Goal: Information Seeking & Learning: Learn about a topic

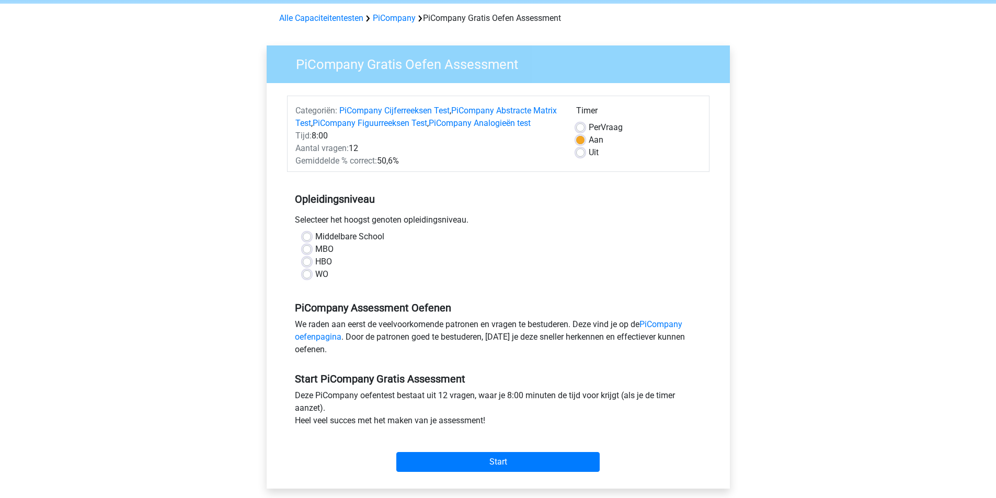
scroll to position [39, 0]
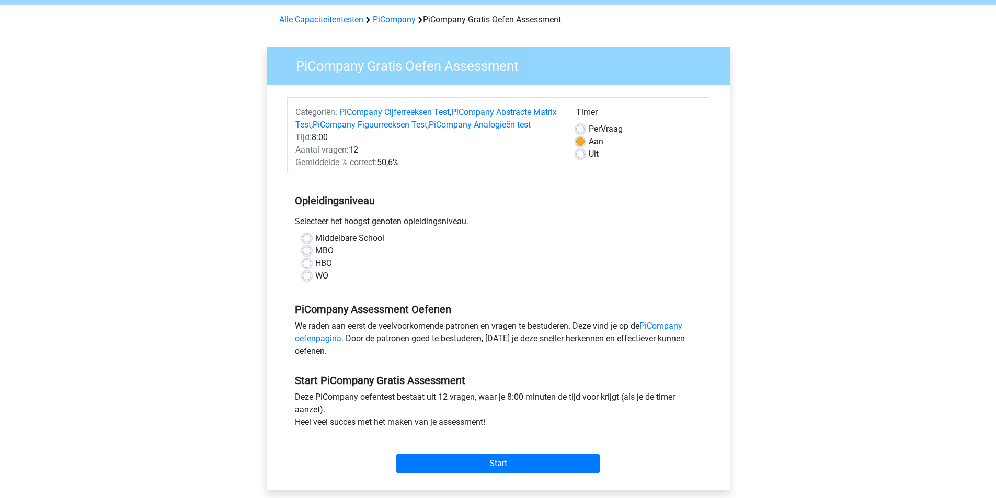
click at [317, 282] on label "WO" at bounding box center [321, 276] width 13 height 13
click at [311, 280] on input "WO" at bounding box center [307, 275] width 8 height 10
radio input "true"
click at [543, 474] on input "Start" at bounding box center [497, 464] width 203 height 20
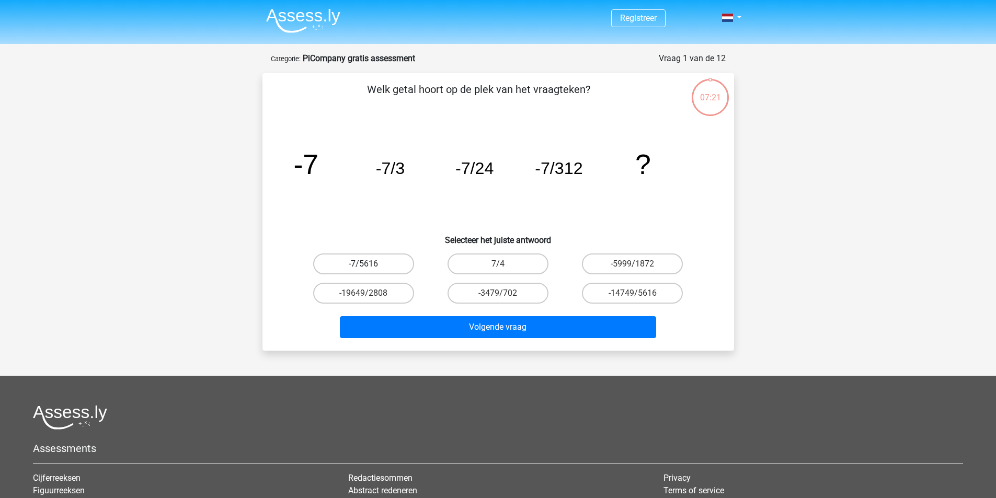
click at [369, 263] on label "-7/5616" at bounding box center [363, 264] width 101 height 21
click at [369, 264] on input "-7/5616" at bounding box center [367, 267] width 7 height 7
radio input "true"
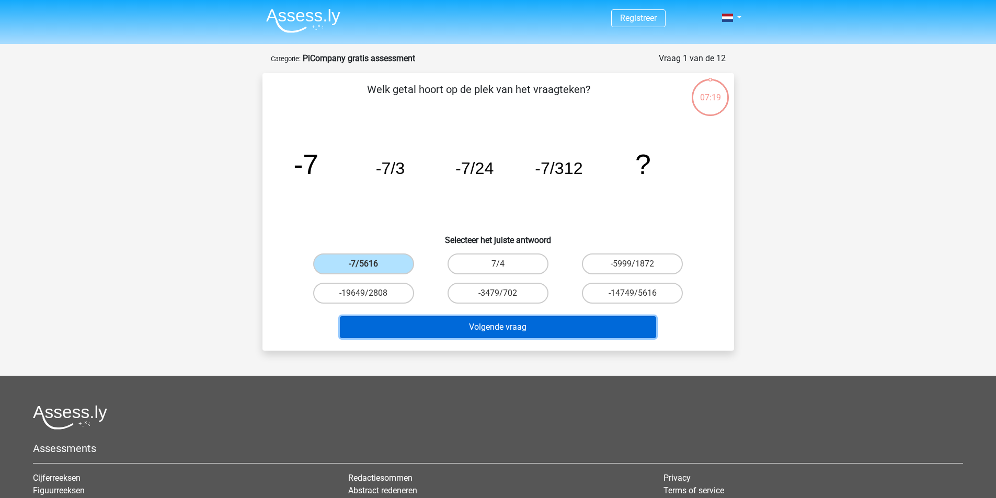
click at [495, 323] on button "Volgende vraag" at bounding box center [498, 327] width 316 height 22
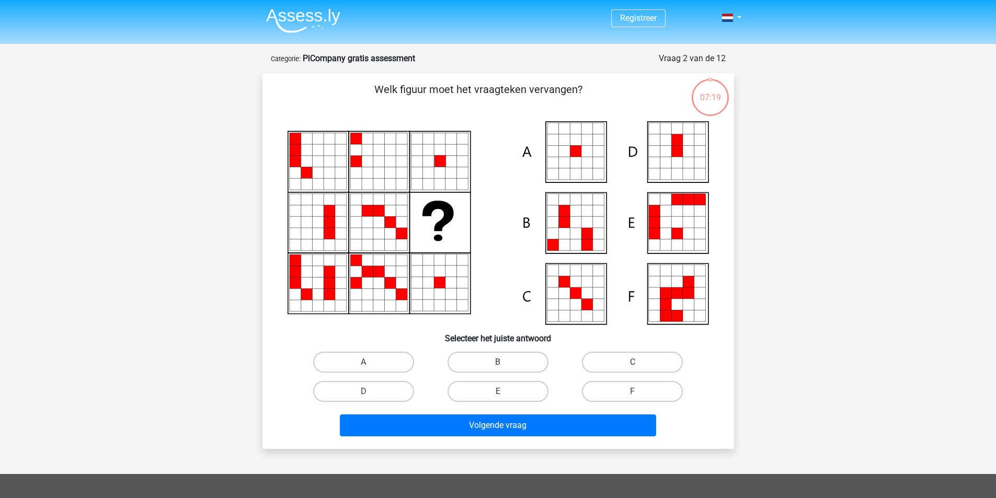
scroll to position [52, 0]
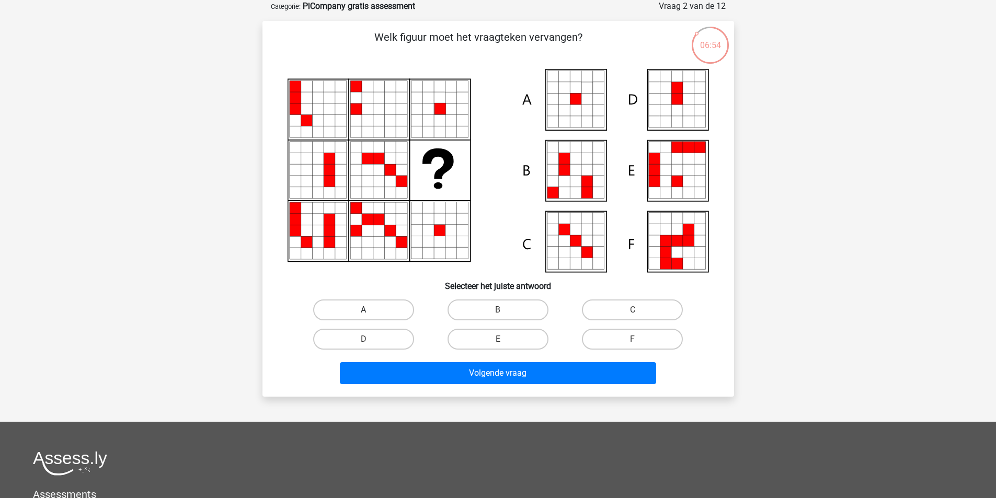
click at [382, 307] on label "A" at bounding box center [363, 310] width 101 height 21
click at [370, 310] on input "A" at bounding box center [367, 313] width 7 height 7
radio input "true"
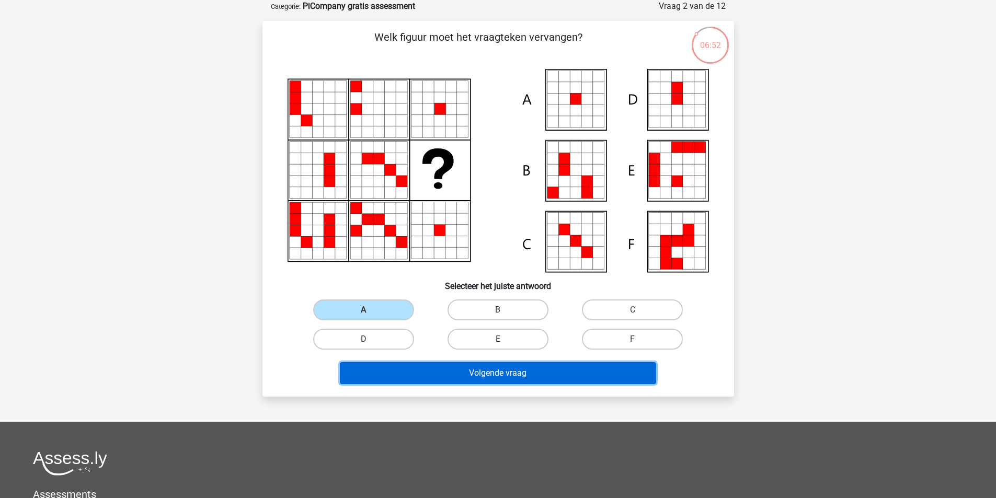
click at [488, 371] on button "Volgende vraag" at bounding box center [498, 373] width 316 height 22
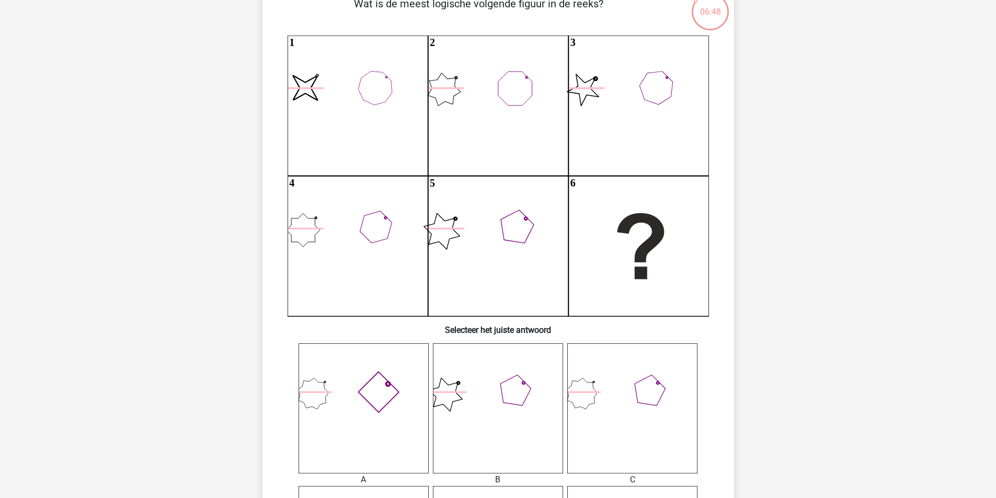
scroll to position [87, 0]
click at [802, 251] on div "Registreer" at bounding box center [498, 476] width 996 height 1126
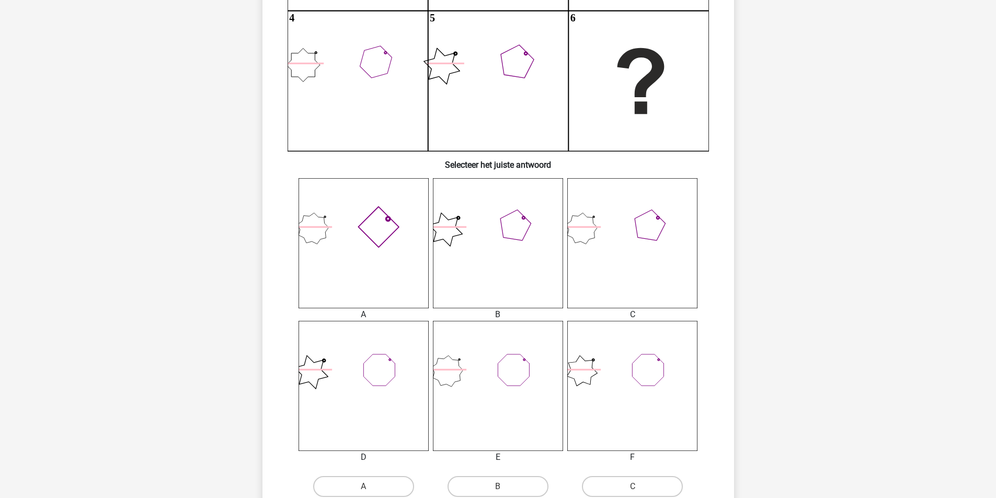
scroll to position [252, 0]
click at [376, 274] on icon at bounding box center [364, 242] width 130 height 130
click at [369, 480] on label "A" at bounding box center [363, 485] width 101 height 21
click at [369, 486] on input "A" at bounding box center [367, 489] width 7 height 7
radio input "true"
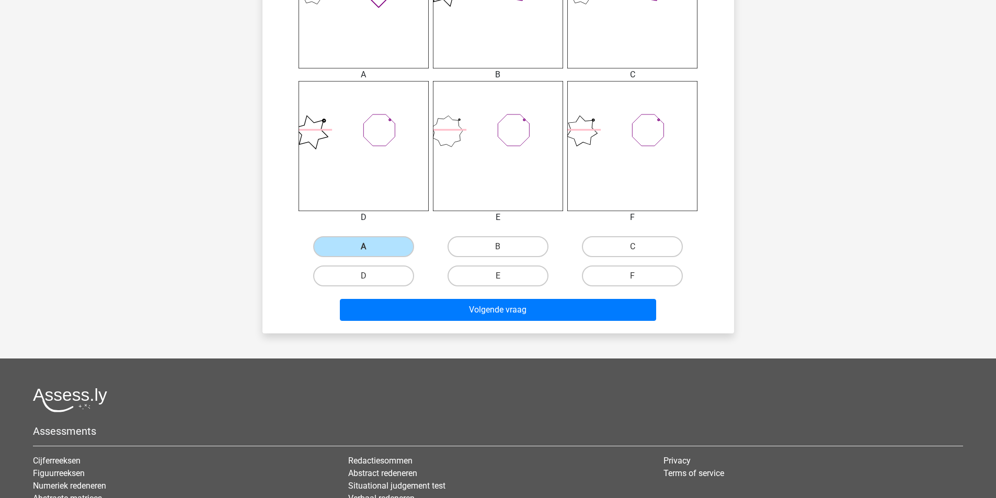
scroll to position [628, 0]
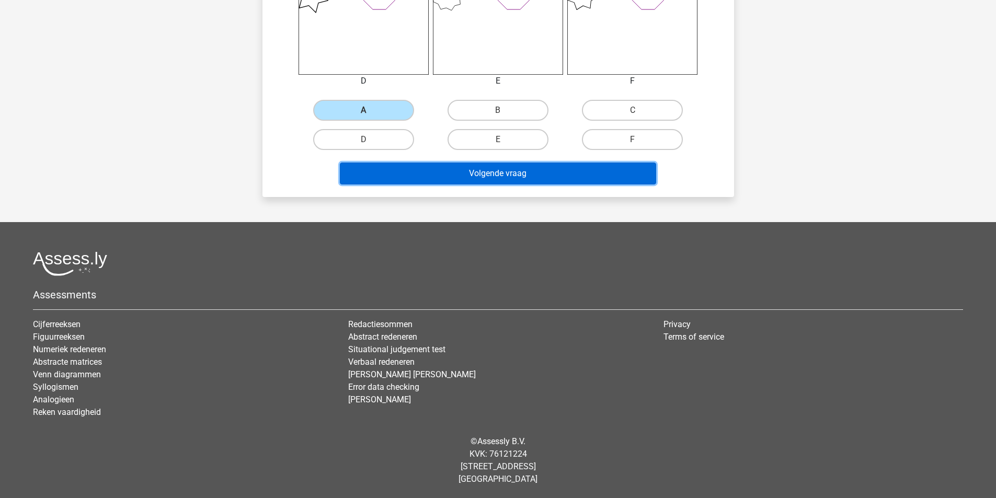
click at [536, 173] on button "Volgende vraag" at bounding box center [498, 174] width 316 height 22
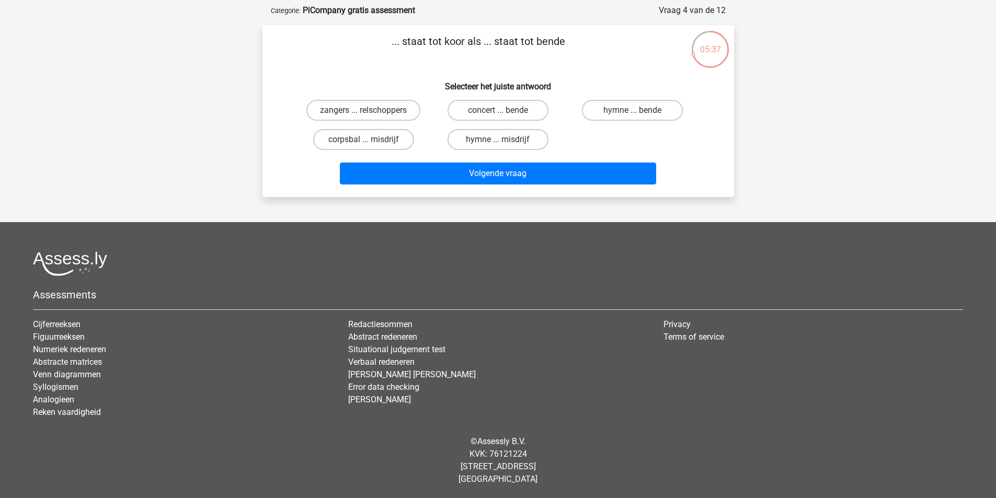
scroll to position [0, 0]
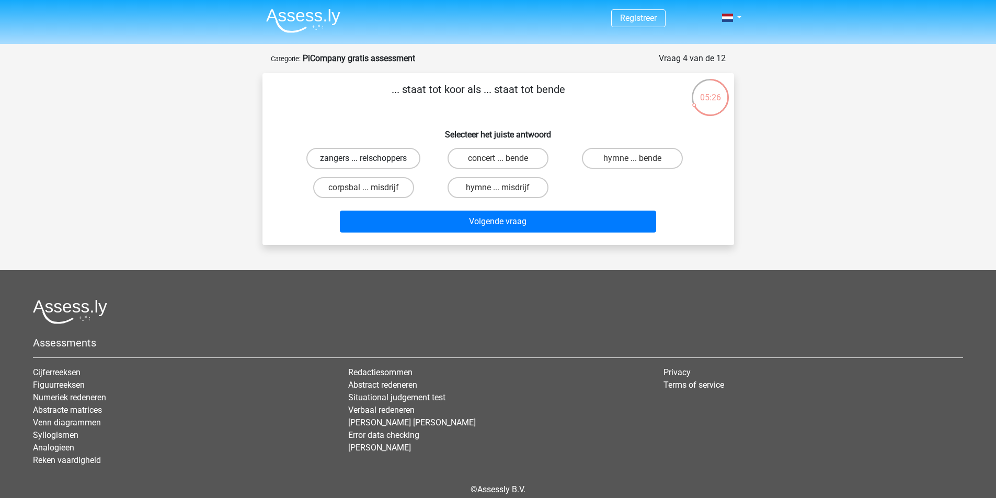
click at [401, 158] on label "zangers ... relschoppers" at bounding box center [364, 158] width 114 height 21
click at [370, 158] on input "zangers ... relschoppers" at bounding box center [367, 161] width 7 height 7
radio input "true"
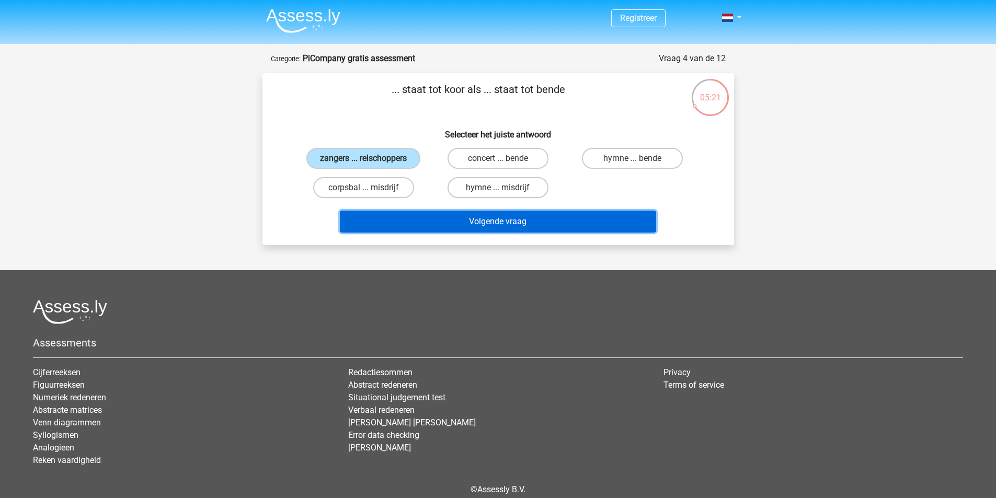
click at [518, 220] on button "Volgende vraag" at bounding box center [498, 222] width 316 height 22
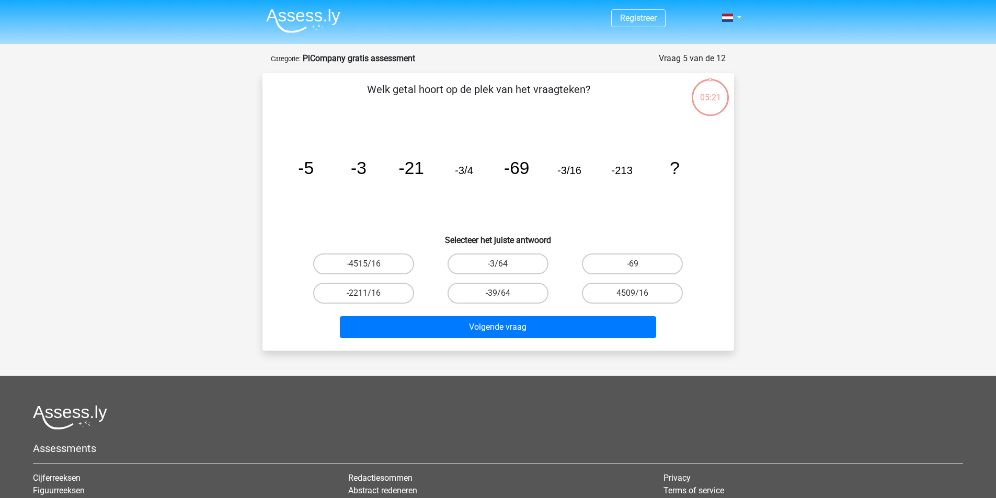
scroll to position [52, 0]
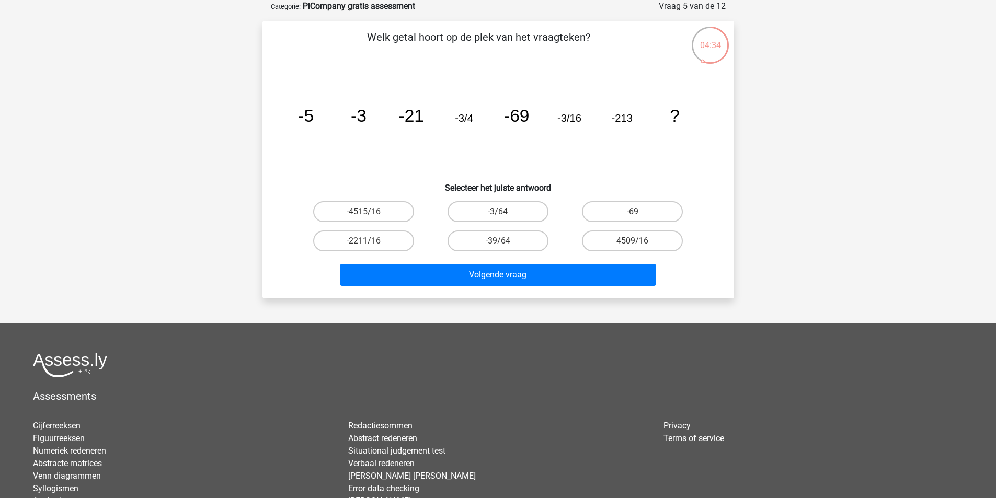
click at [525, 124] on tspan "-69" at bounding box center [517, 115] width 26 height 19
click at [519, 210] on label "-3/64" at bounding box center [498, 211] width 101 height 21
click at [505, 212] on input "-3/64" at bounding box center [501, 215] width 7 height 7
radio input "true"
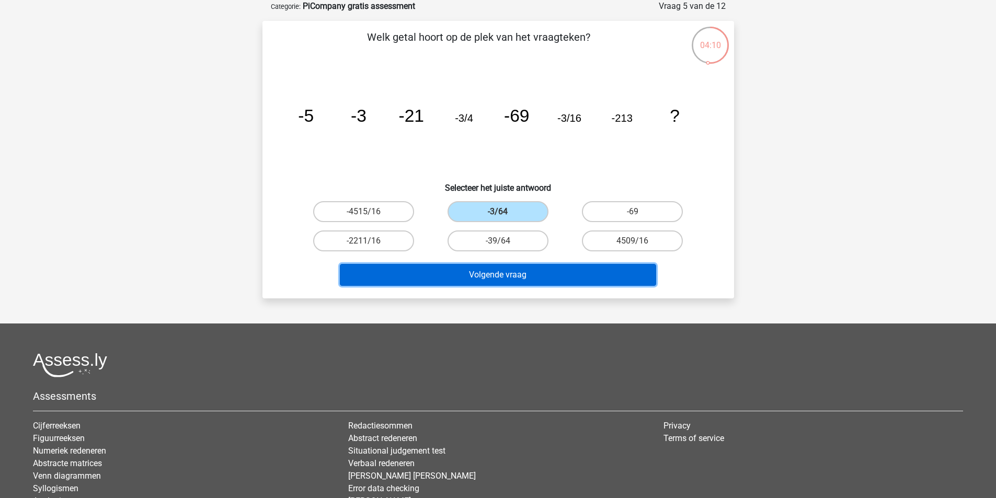
click at [556, 278] on button "Volgende vraag" at bounding box center [498, 275] width 316 height 22
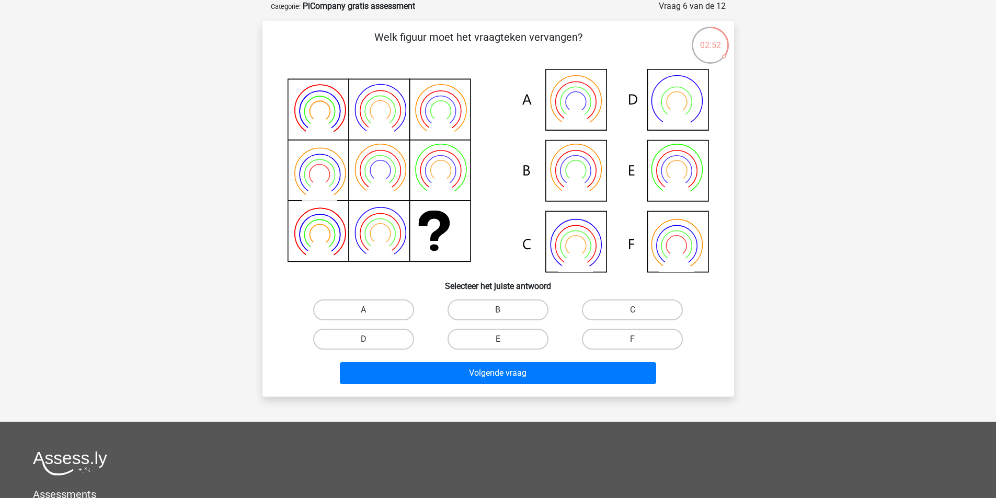
click at [584, 179] on icon at bounding box center [499, 170] width 422 height 203
click at [491, 310] on label "B" at bounding box center [498, 310] width 101 height 21
click at [498, 310] on input "B" at bounding box center [501, 313] width 7 height 7
radio input "true"
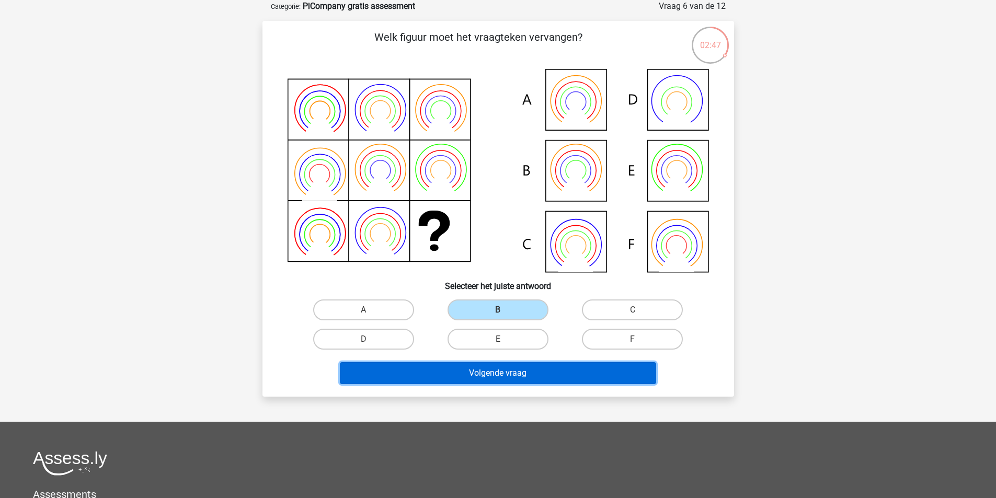
click at [509, 380] on button "Volgende vraag" at bounding box center [498, 373] width 316 height 22
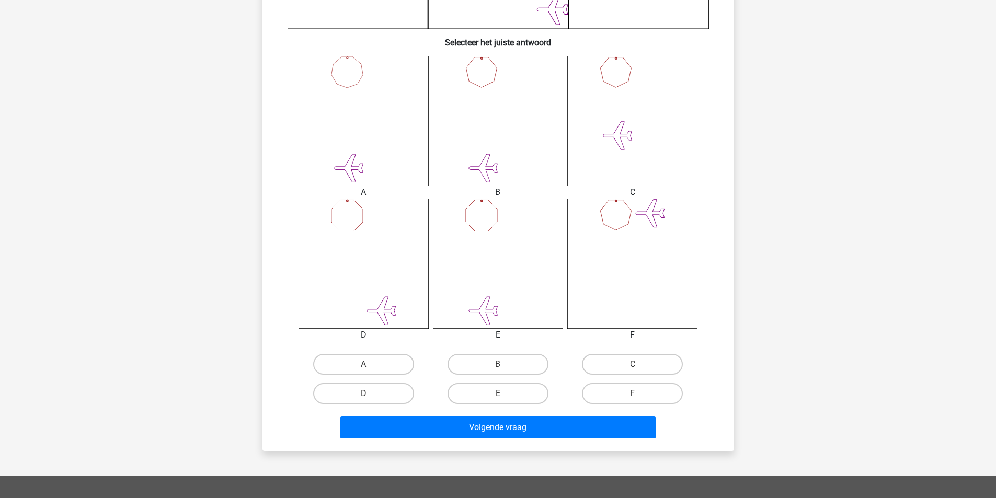
scroll to position [375, 0]
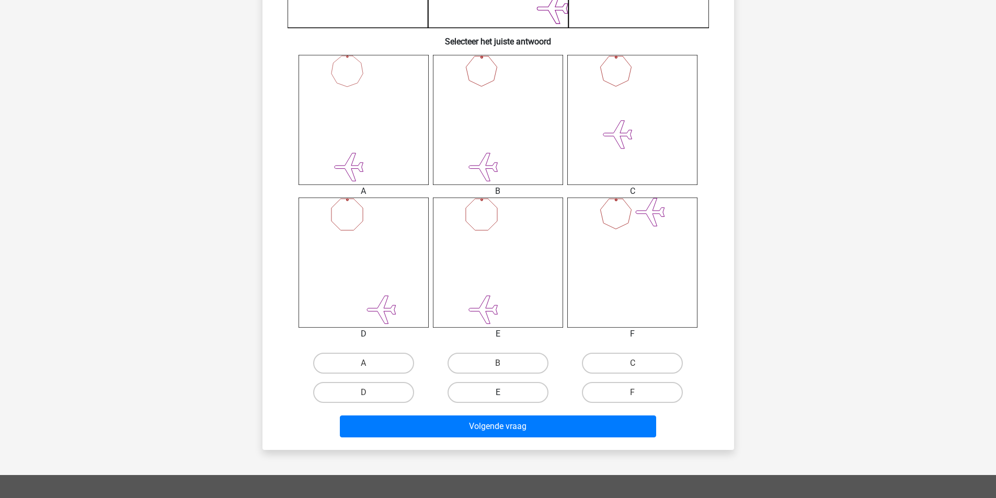
click at [511, 387] on label "E" at bounding box center [498, 392] width 101 height 21
click at [505, 393] on input "E" at bounding box center [501, 396] width 7 height 7
radio input "true"
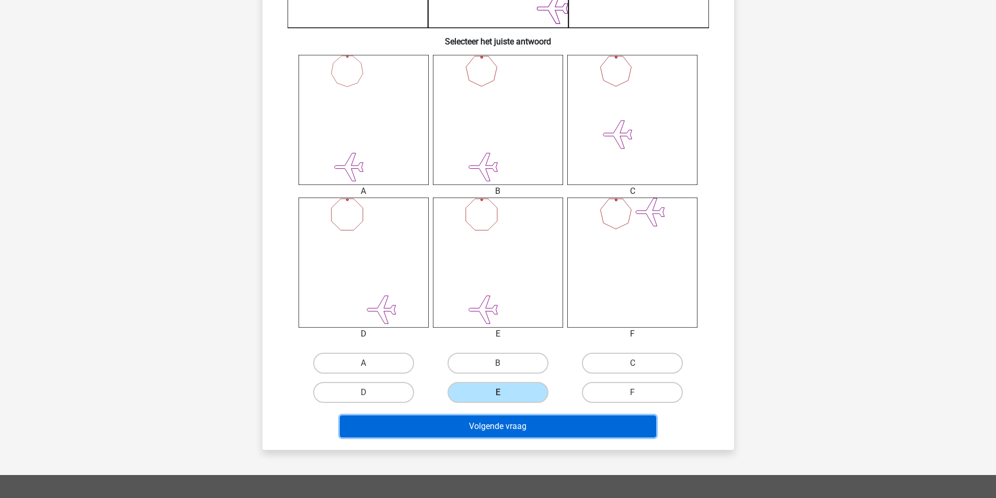
click at [521, 424] on button "Volgende vraag" at bounding box center [498, 427] width 316 height 22
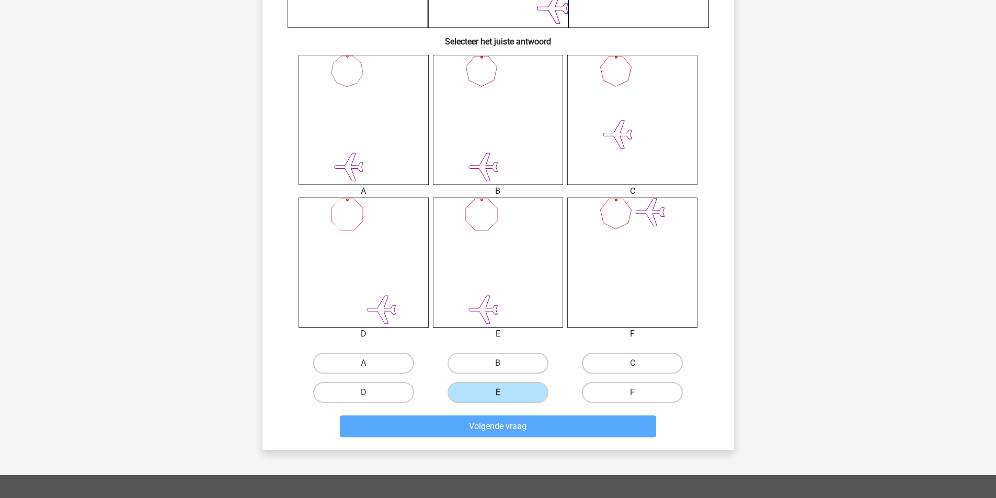
scroll to position [48, 0]
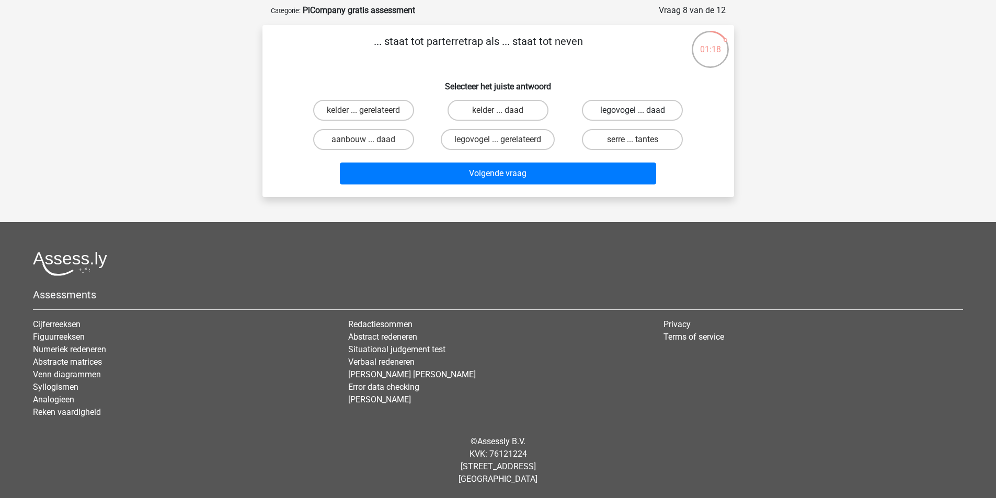
click at [662, 106] on label "legovogel ... daad" at bounding box center [632, 110] width 101 height 21
click at [640, 110] on input "legovogel ... daad" at bounding box center [636, 113] width 7 height 7
radio input "true"
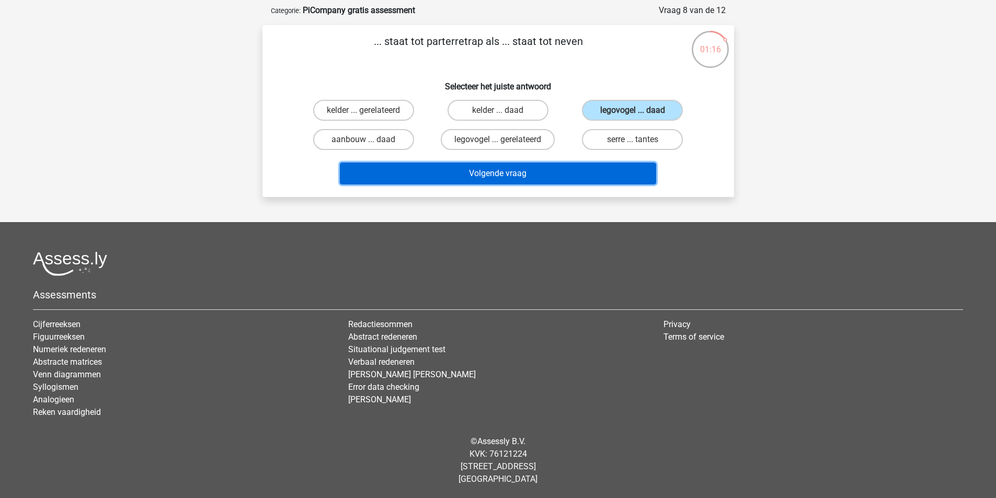
click at [586, 173] on button "Volgende vraag" at bounding box center [498, 174] width 316 height 22
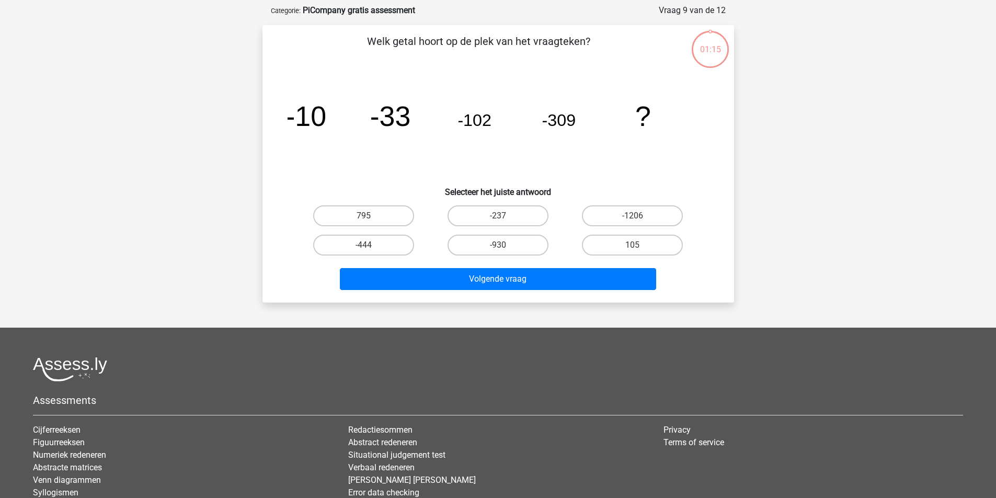
scroll to position [52, 0]
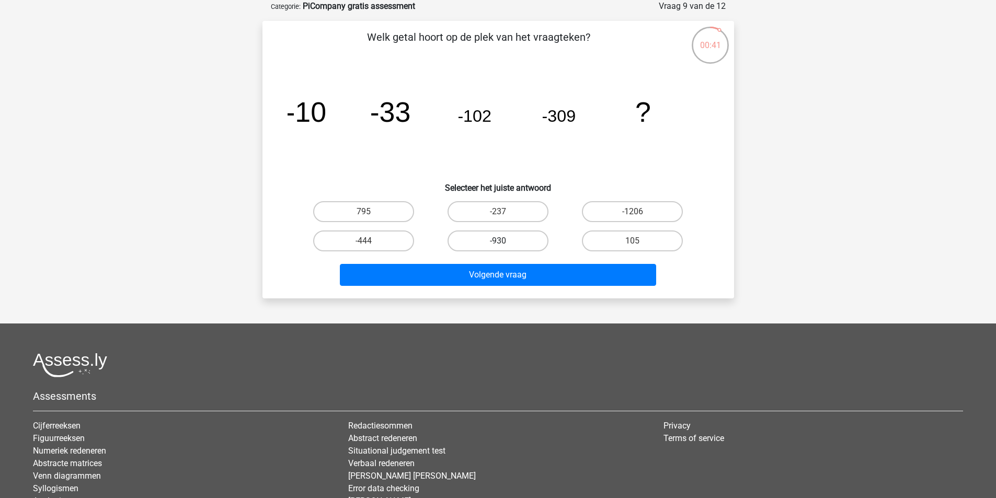
click at [531, 237] on label "-930" at bounding box center [498, 241] width 101 height 21
click at [505, 241] on input "-930" at bounding box center [501, 244] width 7 height 7
radio input "true"
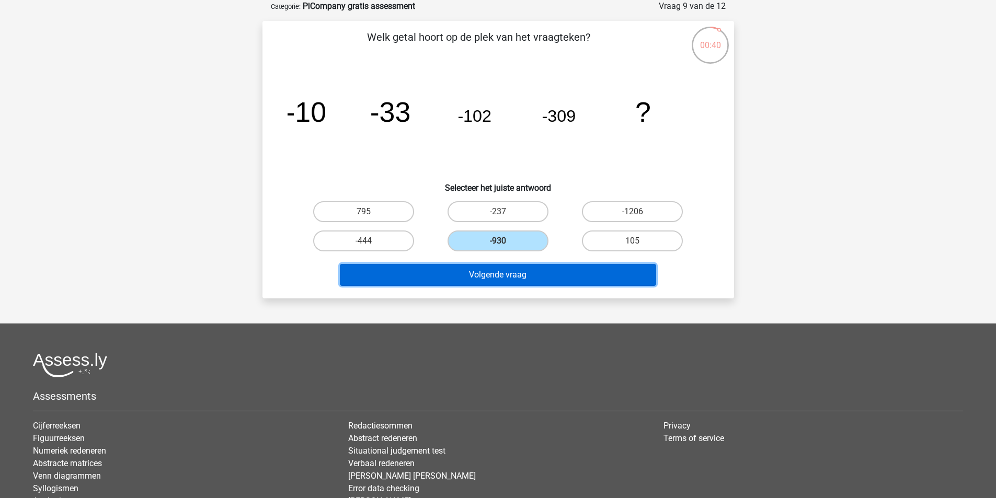
click at [537, 277] on button "Volgende vraag" at bounding box center [498, 275] width 316 height 22
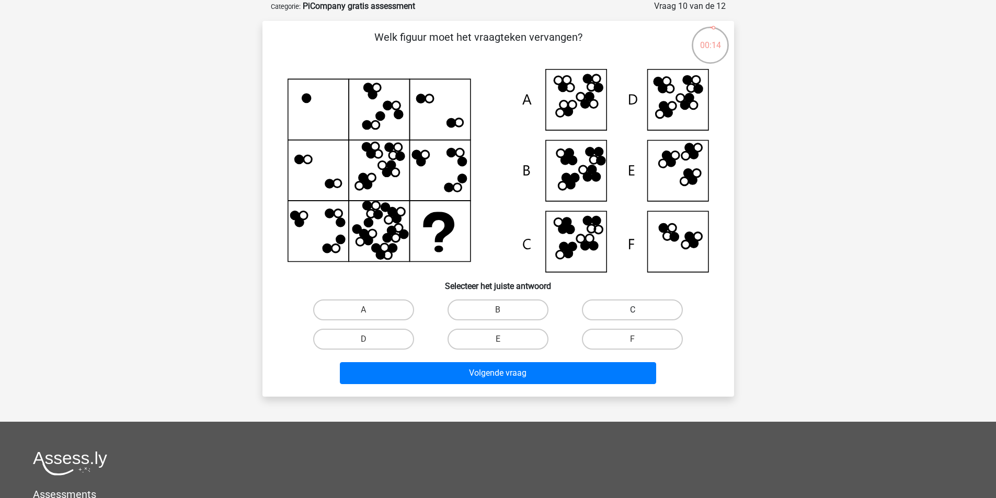
click at [611, 310] on label "C" at bounding box center [632, 310] width 101 height 21
click at [633, 310] on input "C" at bounding box center [636, 313] width 7 height 7
radio input "true"
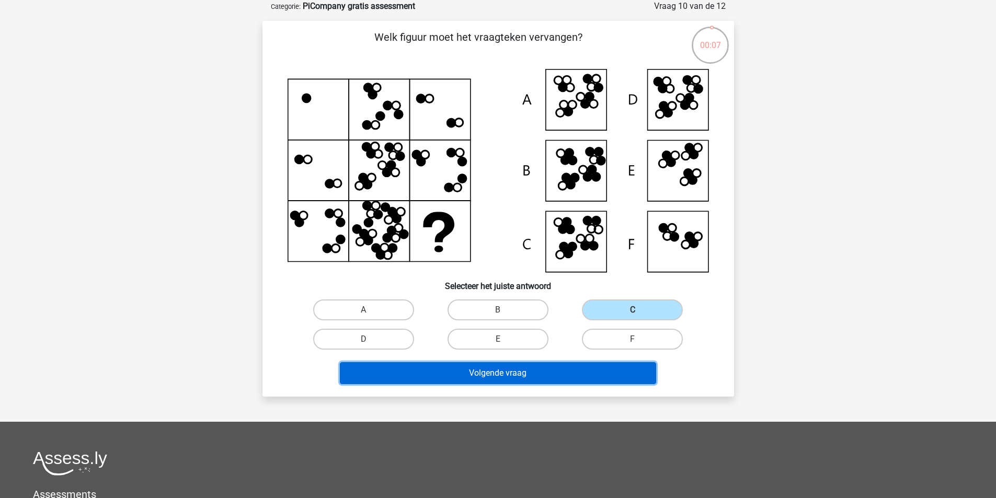
click at [551, 376] on button "Volgende vraag" at bounding box center [498, 373] width 316 height 22
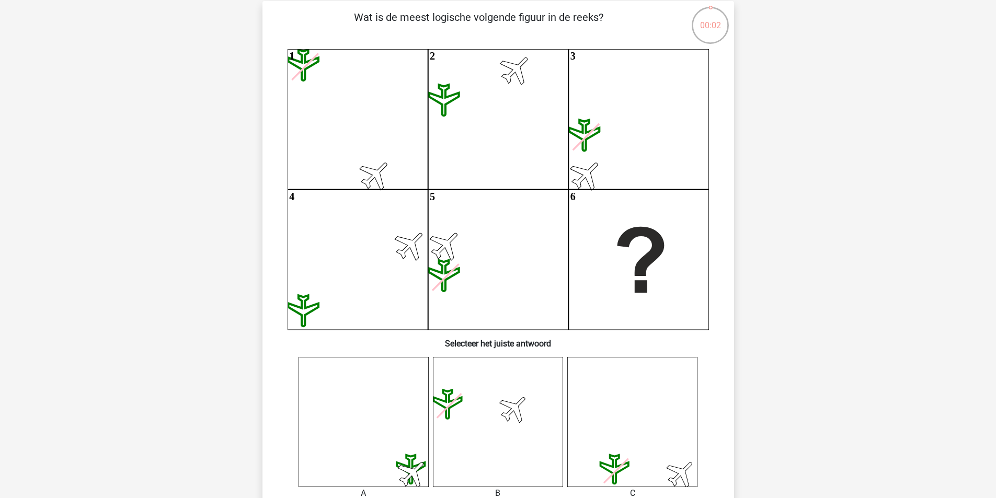
scroll to position [73, 0]
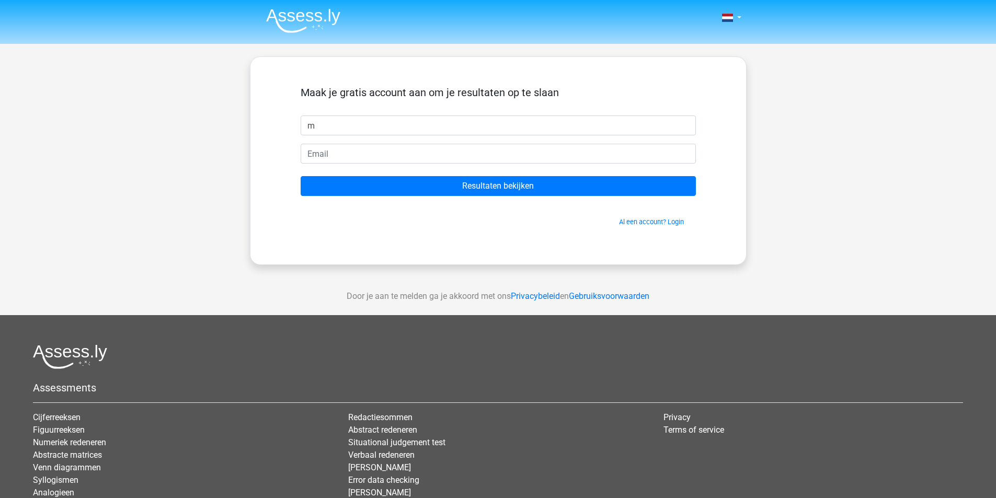
type input "[PERSON_NAME]"
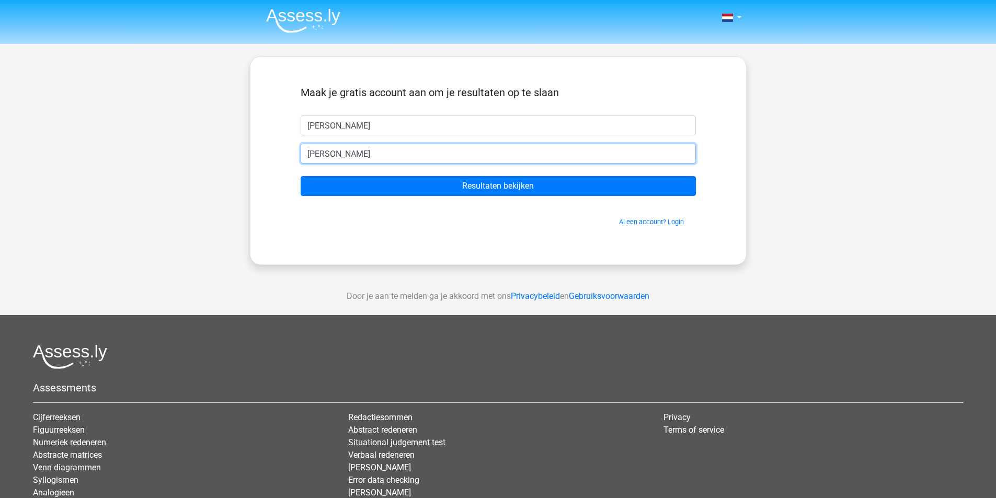
type input "mirandaschraa@gmail.com"
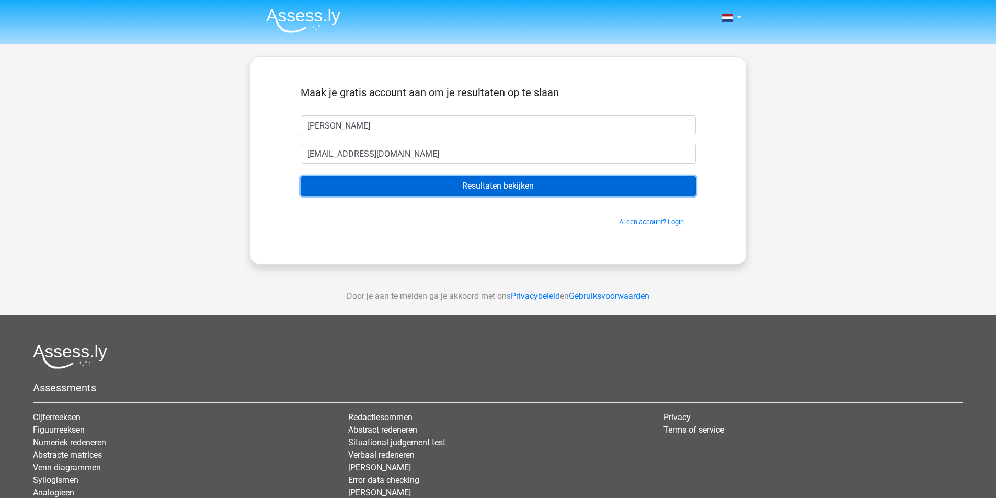
click at [461, 188] on input "Resultaten bekijken" at bounding box center [498, 186] width 395 height 20
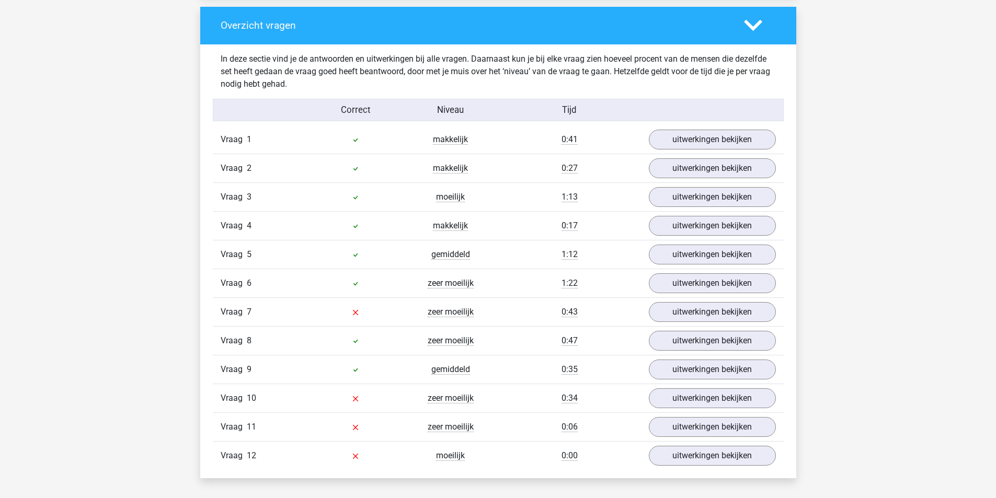
scroll to position [1092, 0]
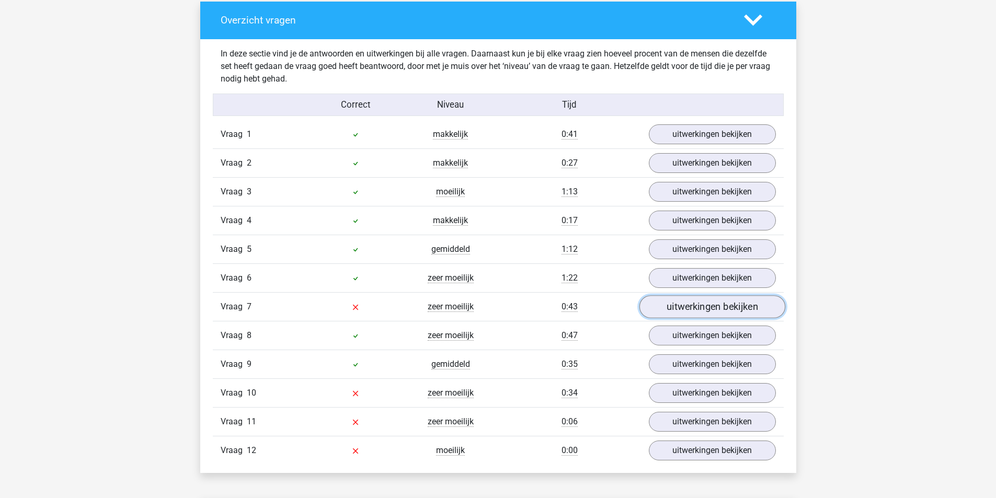
click at [699, 307] on link "uitwerkingen bekijken" at bounding box center [712, 307] width 146 height 23
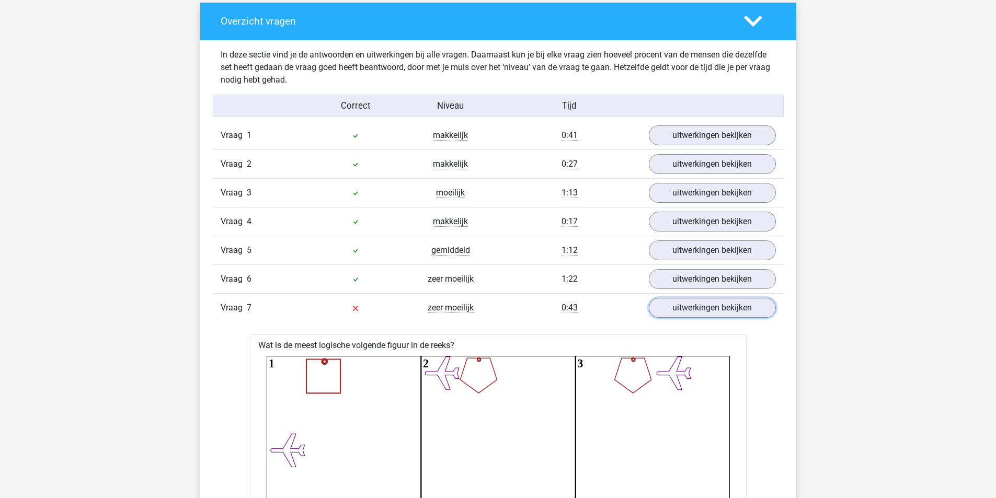
scroll to position [1086, 0]
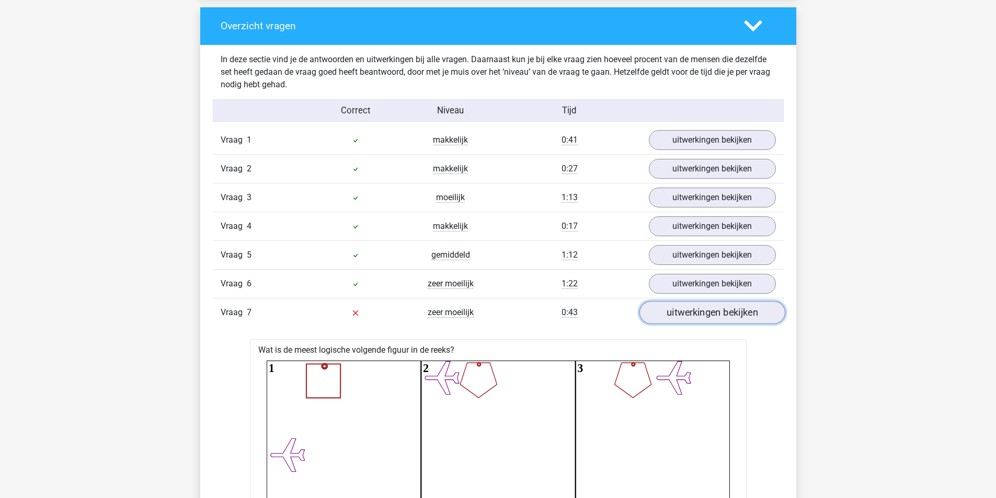
click at [680, 312] on link "uitwerkingen bekijken" at bounding box center [712, 312] width 146 height 23
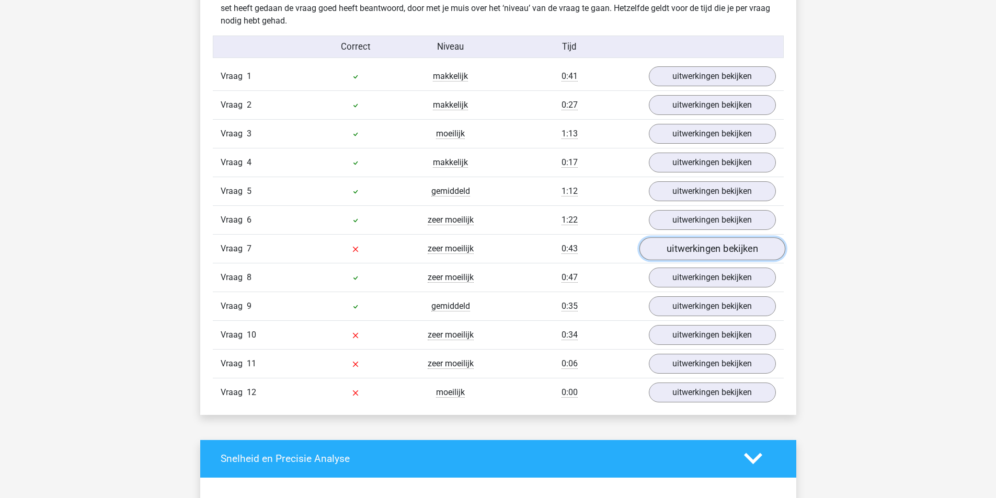
scroll to position [1151, 0]
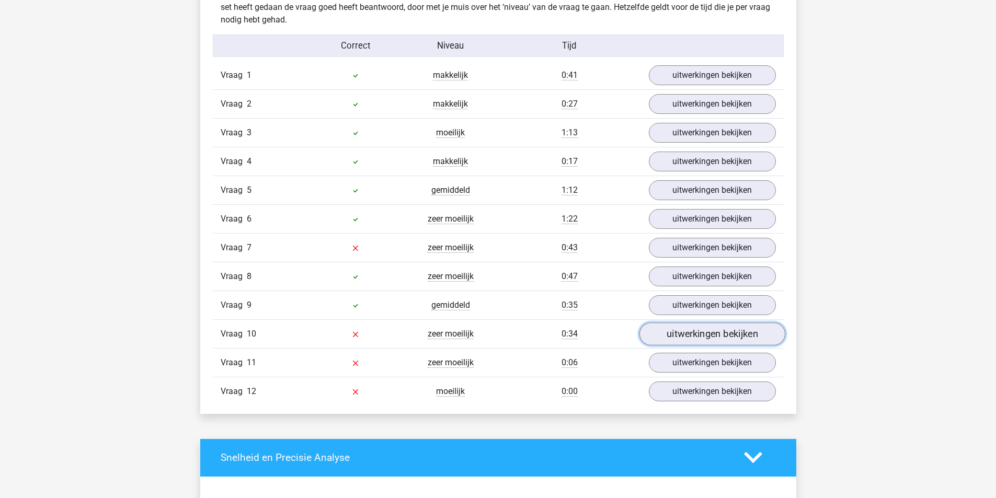
click at [699, 338] on link "uitwerkingen bekijken" at bounding box center [712, 334] width 146 height 23
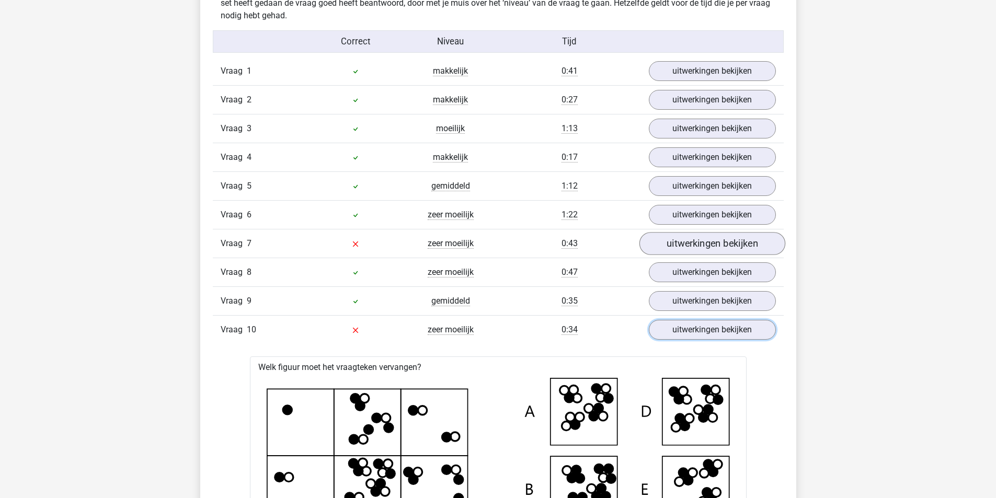
scroll to position [1156, 0]
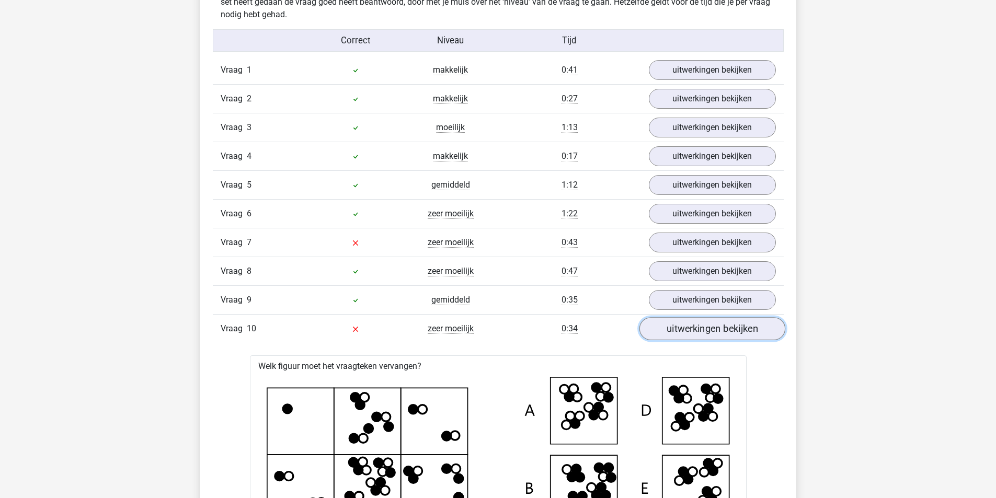
click at [723, 333] on link "uitwerkingen bekijken" at bounding box center [712, 328] width 146 height 23
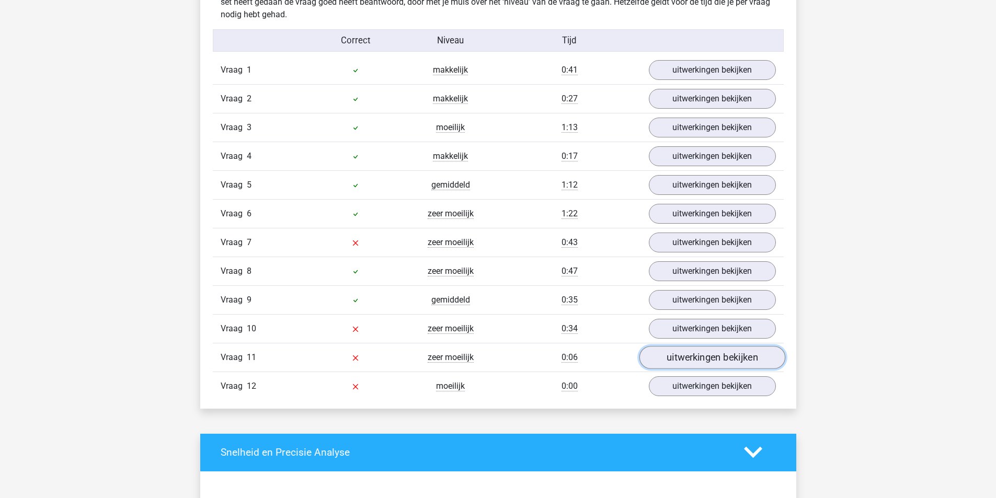
click at [725, 350] on link "uitwerkingen bekijken" at bounding box center [712, 357] width 146 height 23
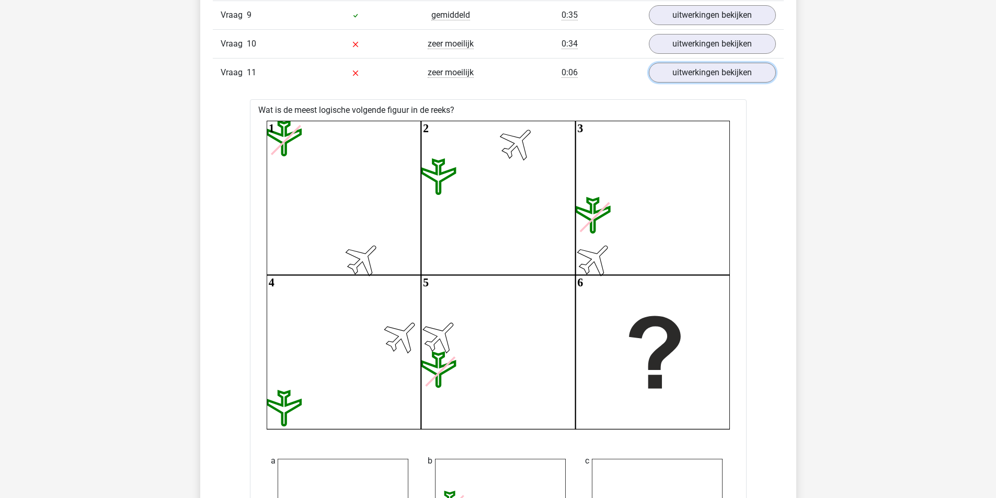
scroll to position [1383, 0]
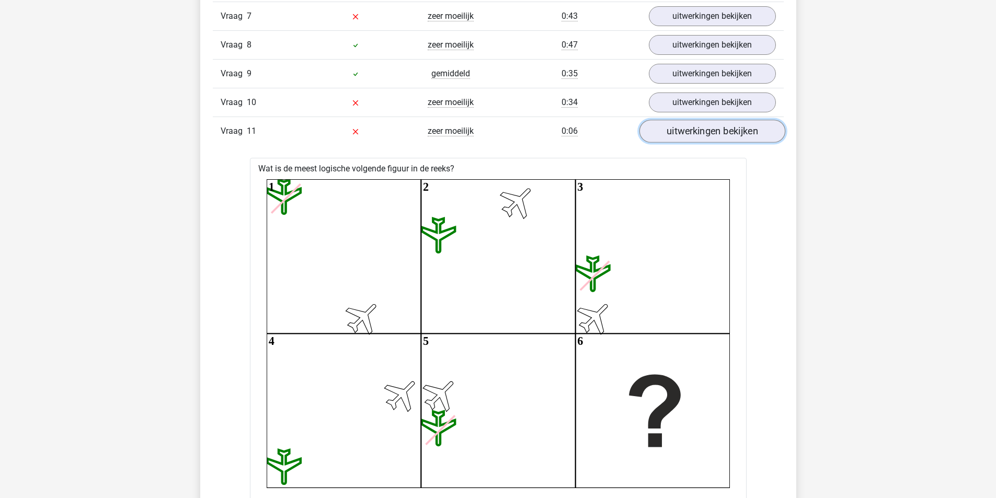
click at [684, 130] on link "uitwerkingen bekijken" at bounding box center [712, 131] width 146 height 23
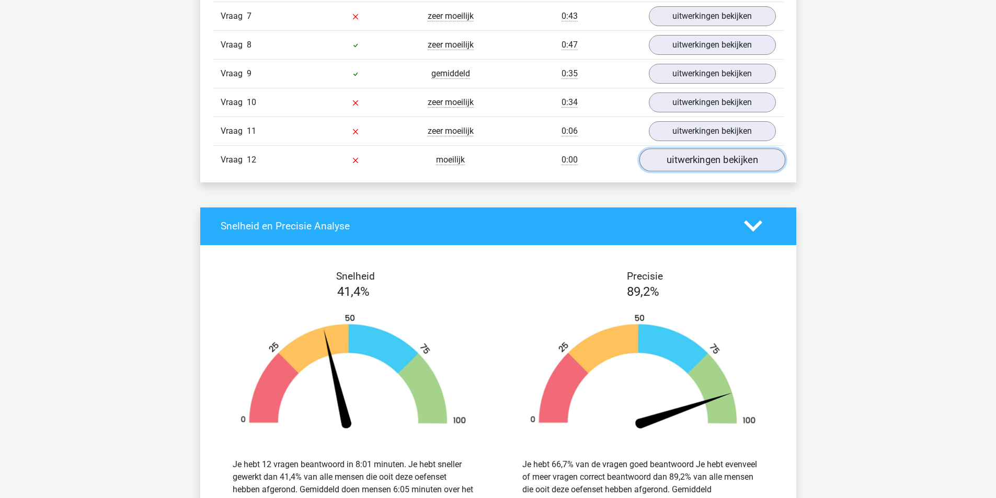
click at [691, 160] on link "uitwerkingen bekijken" at bounding box center [712, 160] width 146 height 23
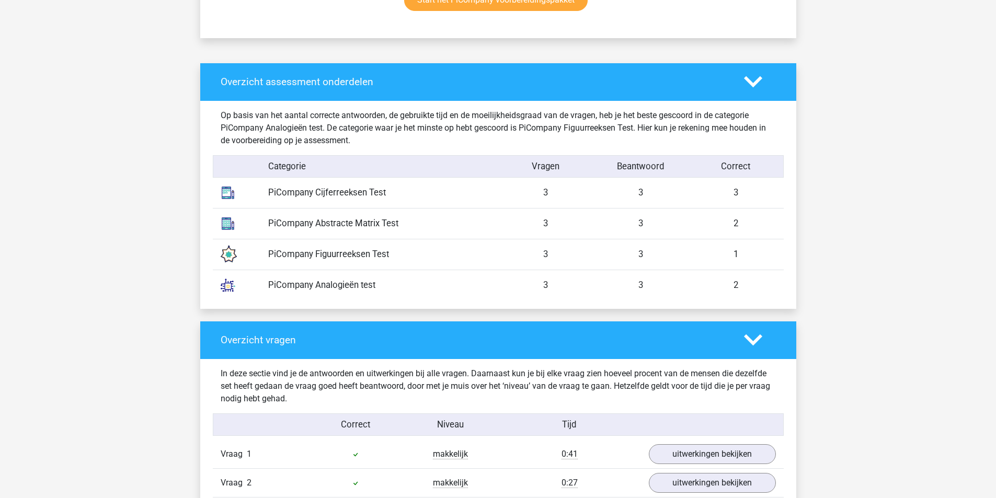
scroll to position [1126, 0]
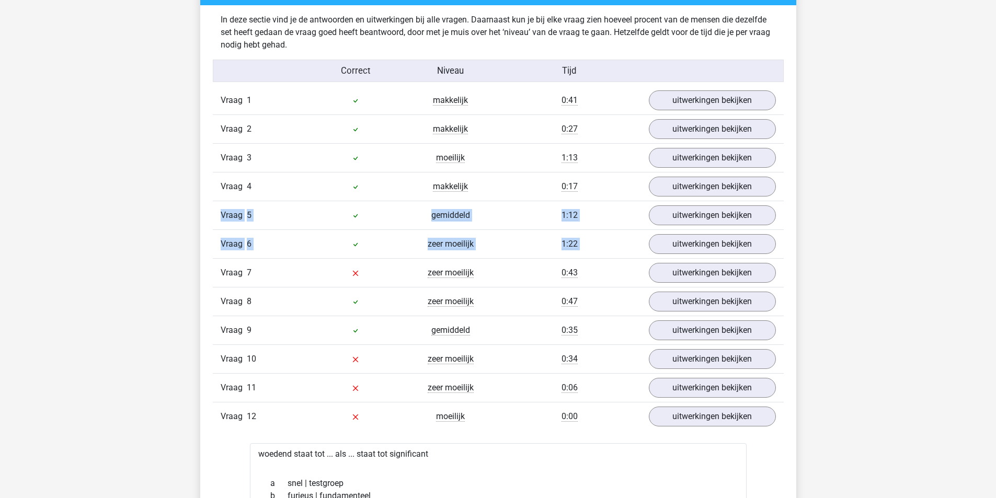
drag, startPoint x: 936, startPoint y: 255, endPoint x: 929, endPoint y: 192, distance: 63.6
click at [929, 192] on div "Kies premium Miranda [EMAIL_ADDRESS][DOMAIN_NAME]" at bounding box center [498, 344] width 996 height 2941
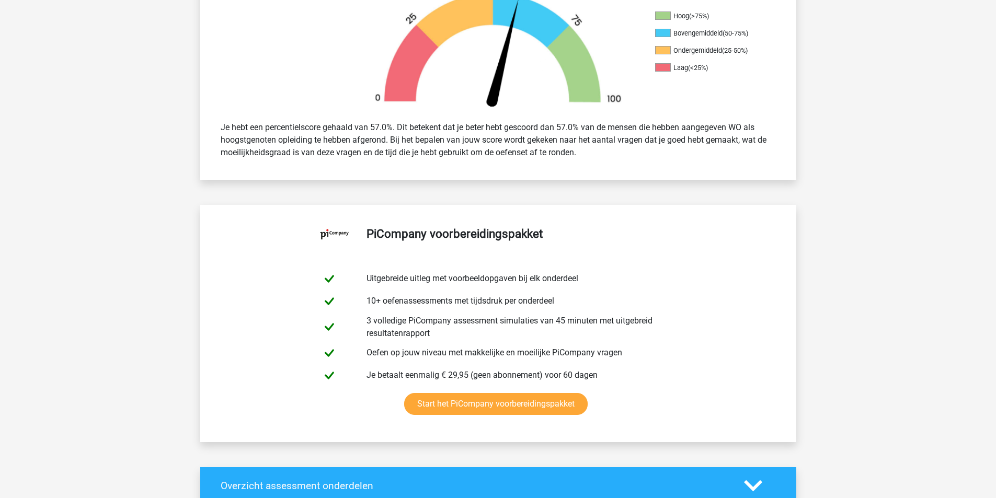
scroll to position [0, 0]
